Goal: Transaction & Acquisition: Purchase product/service

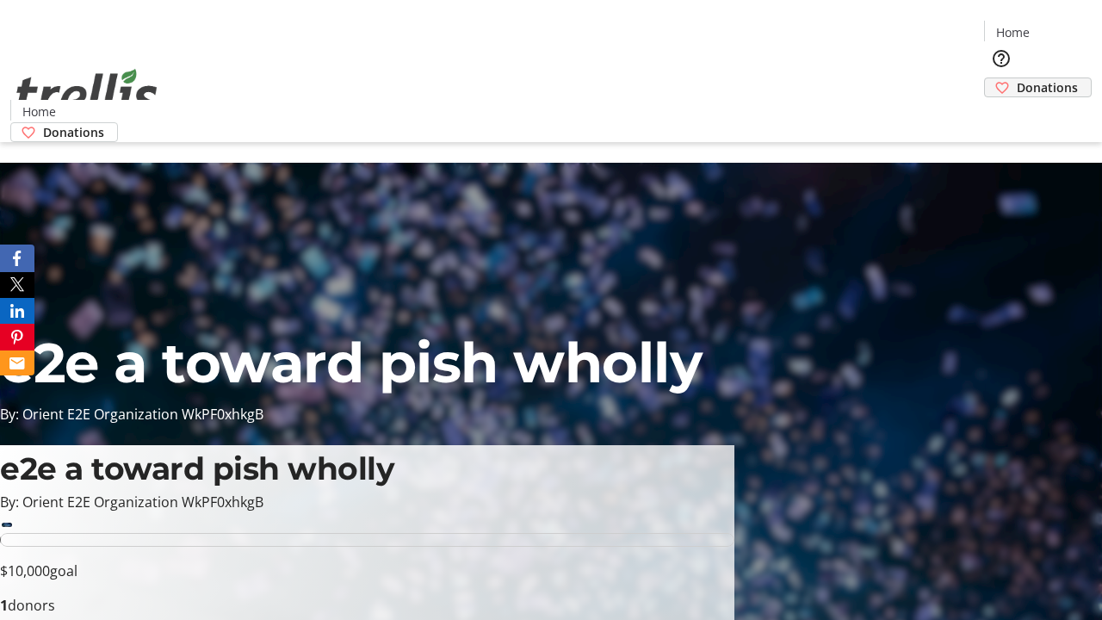
click at [1017, 78] on span "Donations" at bounding box center [1047, 87] width 61 height 18
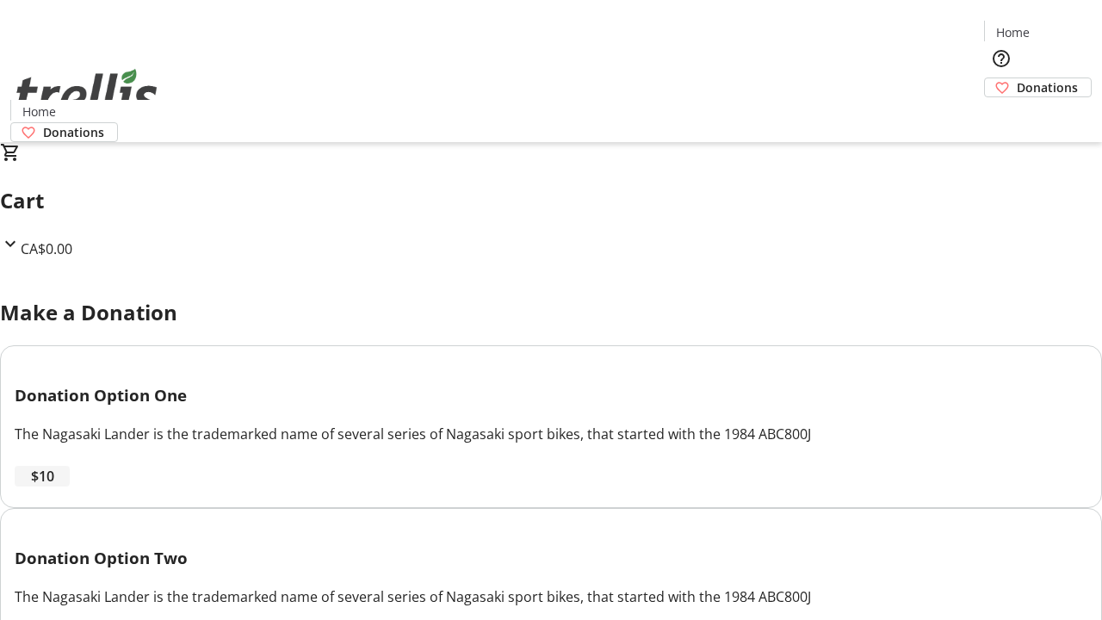
click at [54, 486] on span "$10" at bounding box center [42, 476] width 23 height 21
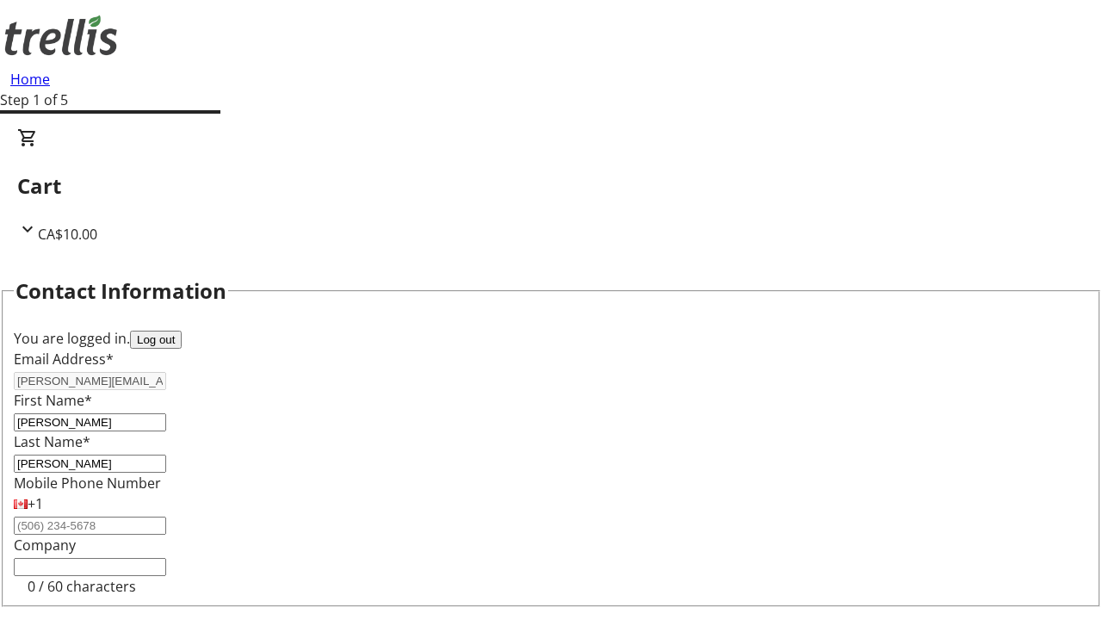
select select "CA"
type input "[STREET_ADDRESS][PERSON_NAME]"
type input "Kelowna"
select select "BC"
type input "Kelowna"
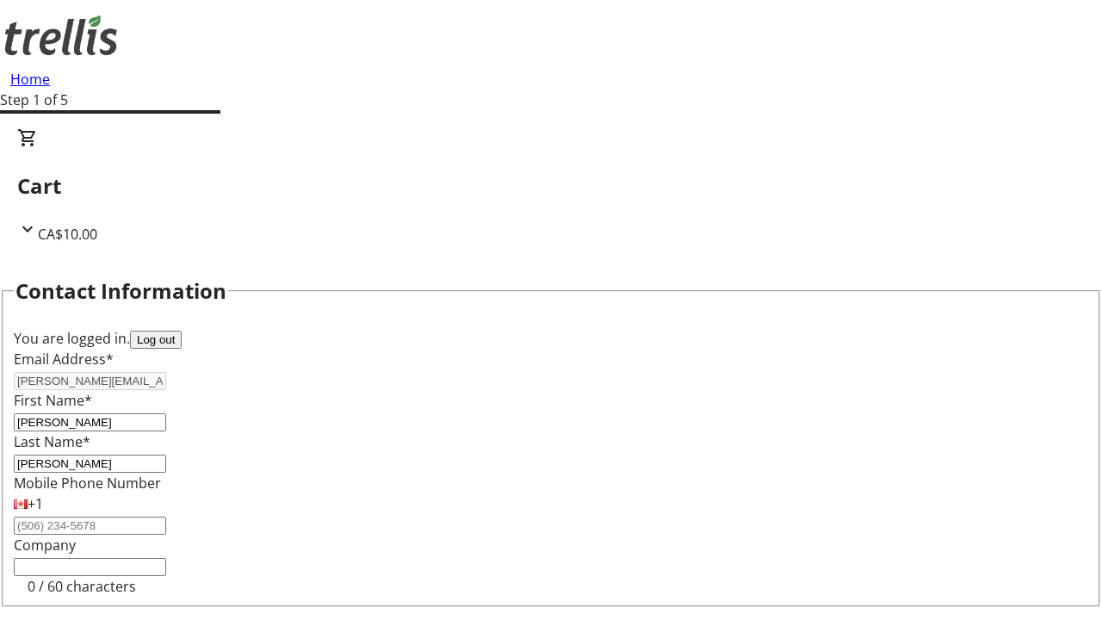
type input "V1Y 0C2"
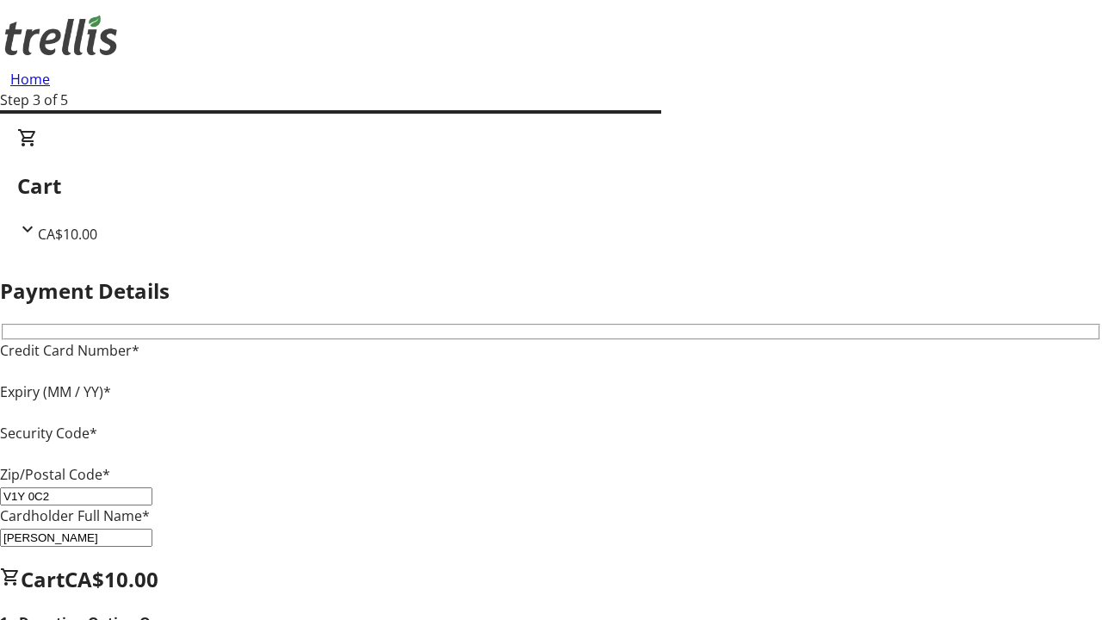
type input "V1Y 0C2"
